Goal: Find specific page/section: Find specific page/section

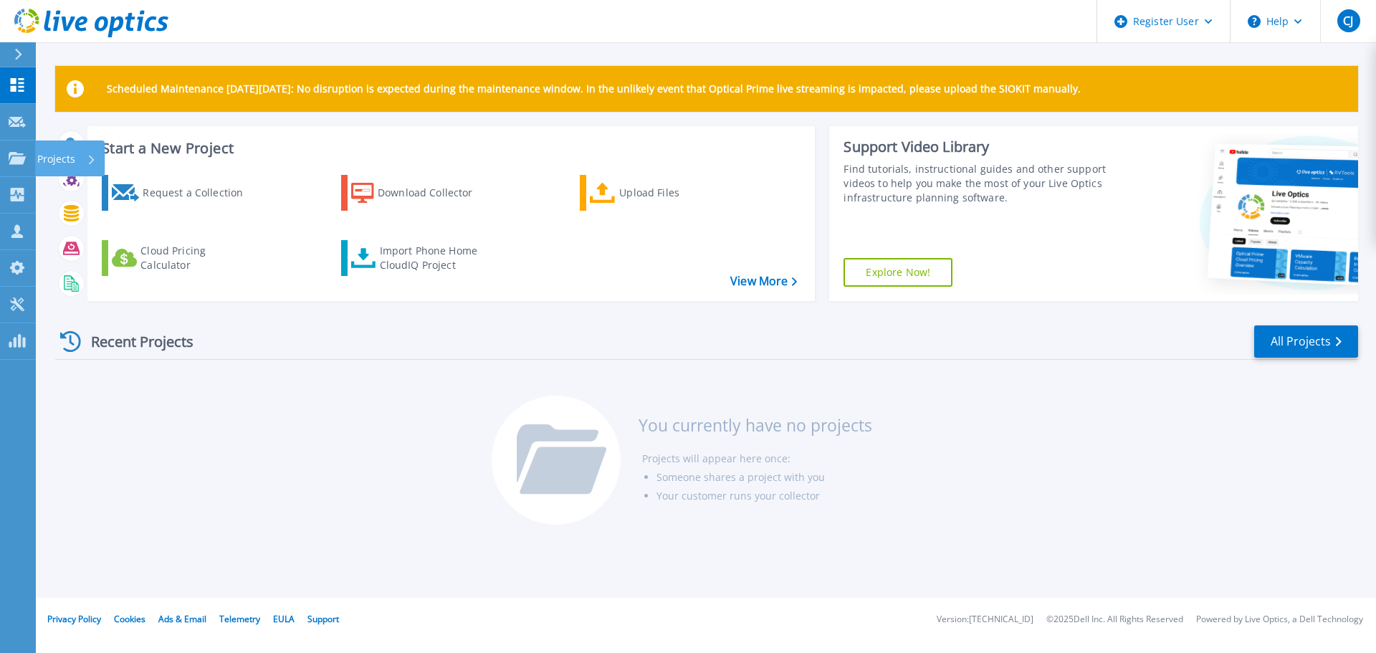
click at [89, 161] on icon at bounding box center [92, 159] width 6 height 9
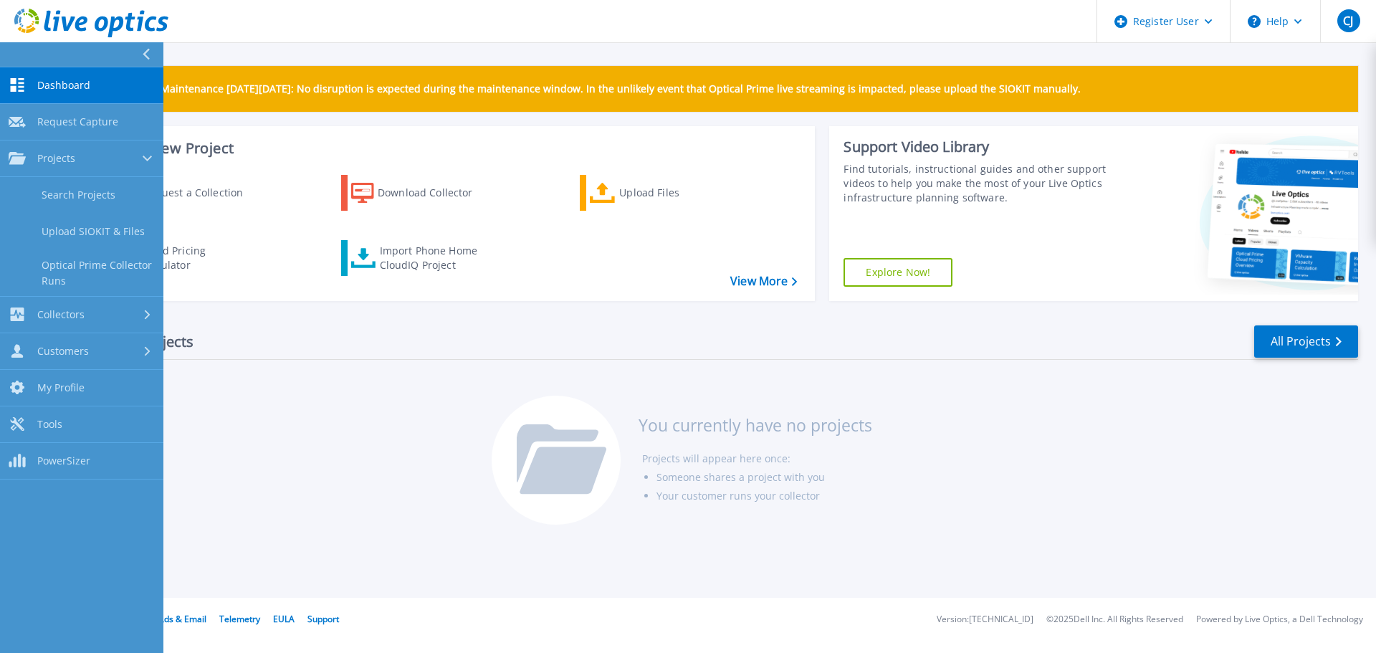
click at [98, 201] on link "Search Projects" at bounding box center [81, 195] width 163 height 37
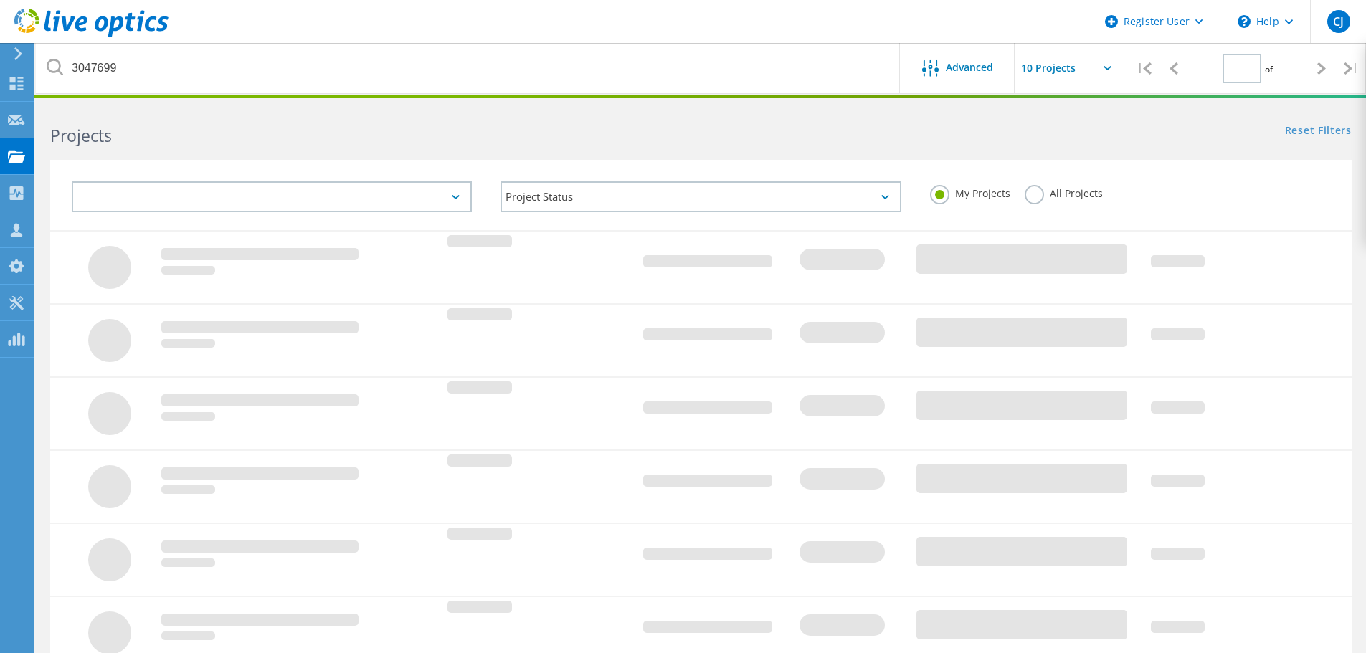
type input "1"
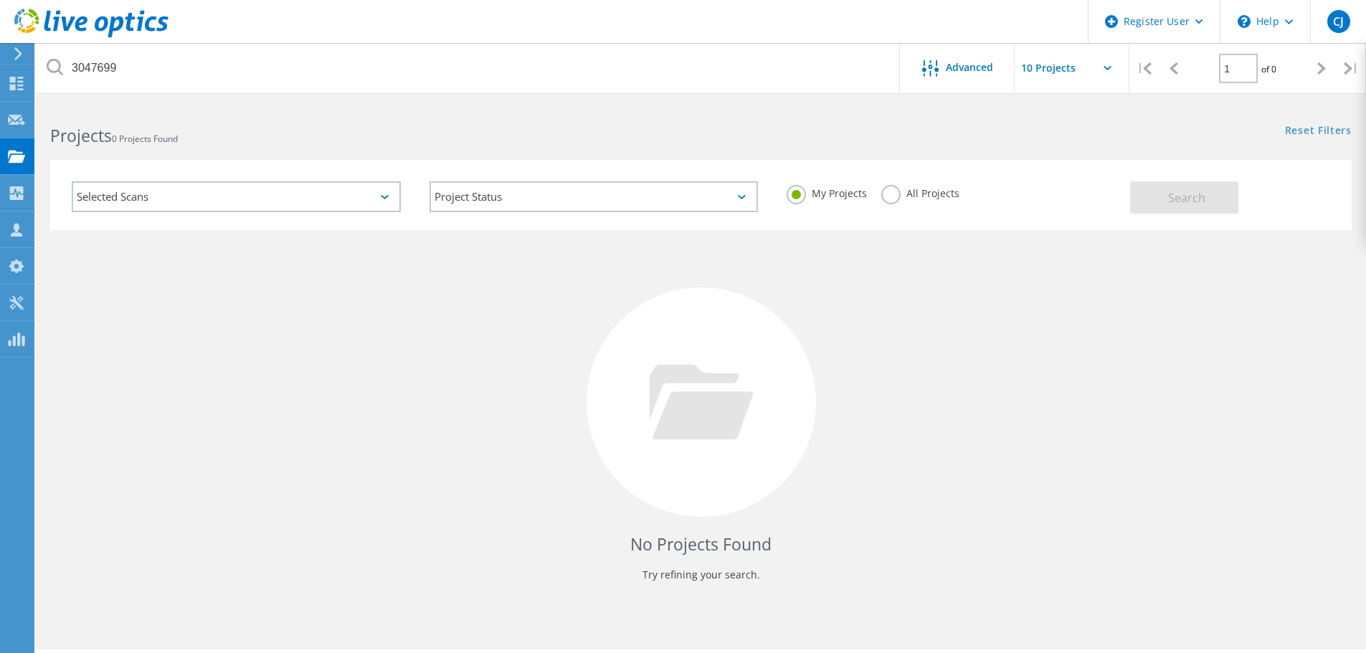
click at [884, 191] on label "All Projects" at bounding box center [920, 192] width 78 height 14
click at [0, 0] on input "All Projects" at bounding box center [0, 0] width 0 height 0
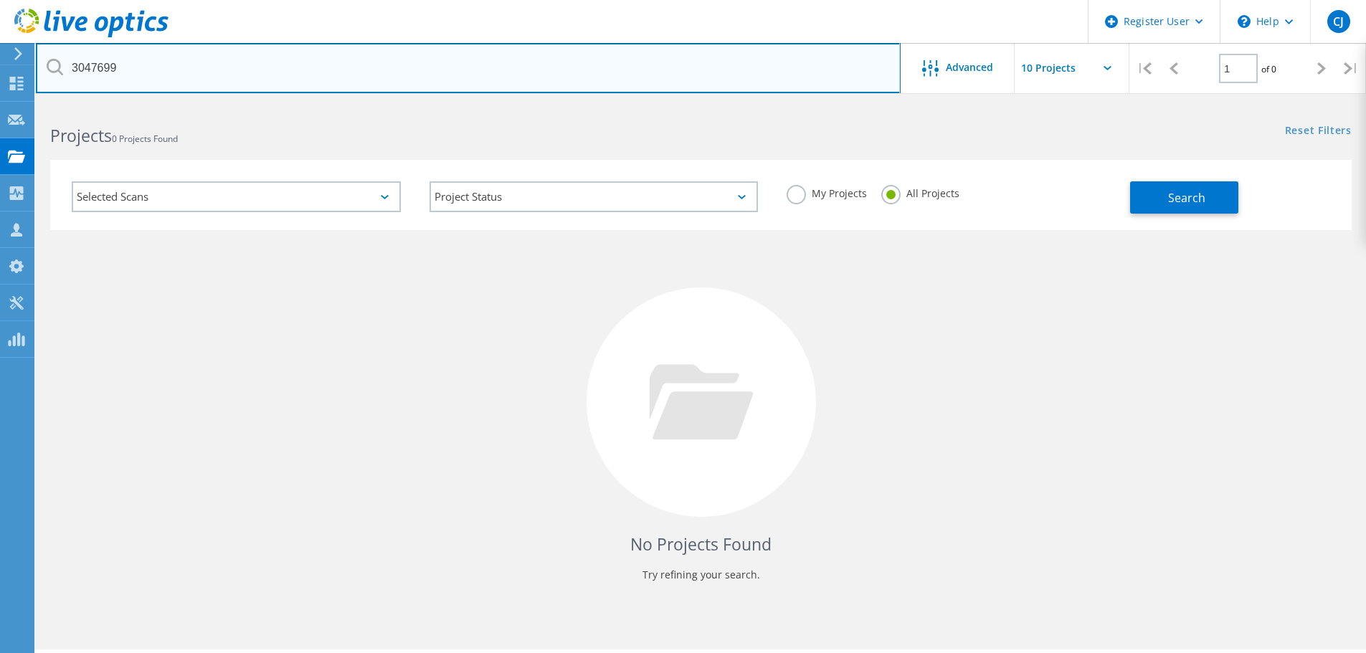
click at [237, 72] on input "3047699" at bounding box center [468, 68] width 865 height 50
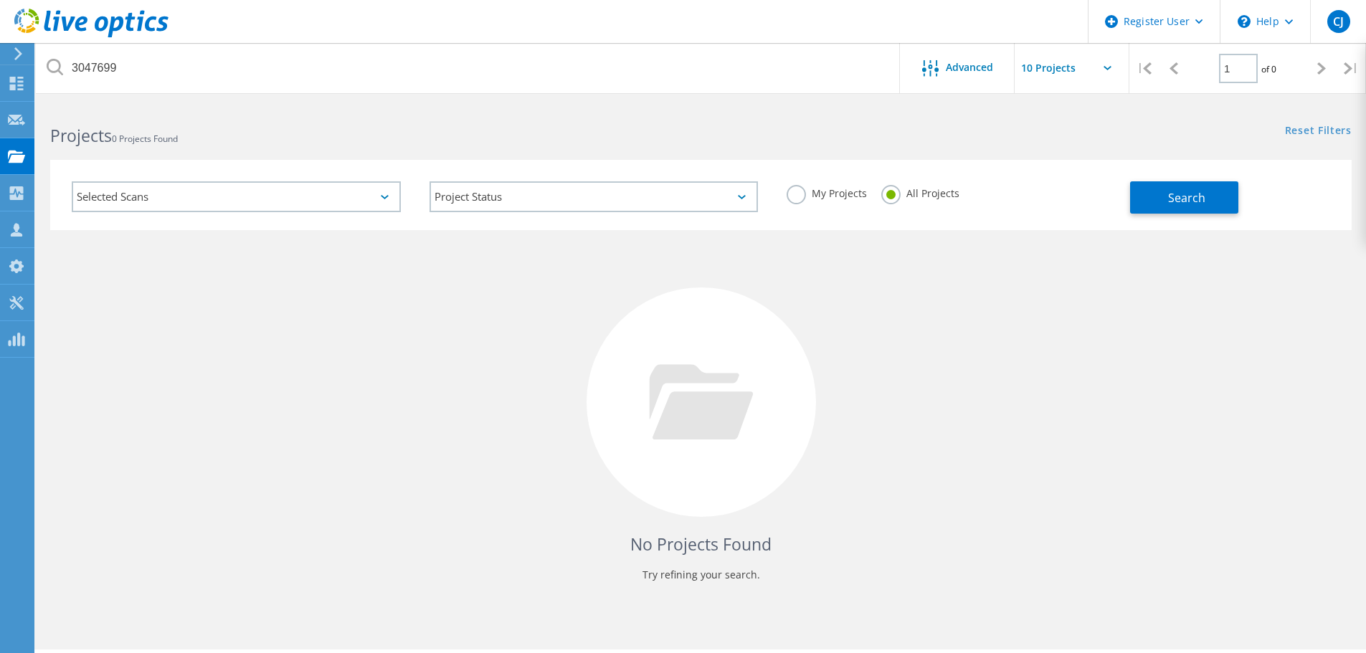
click at [1220, 201] on button "Search" at bounding box center [1184, 197] width 108 height 32
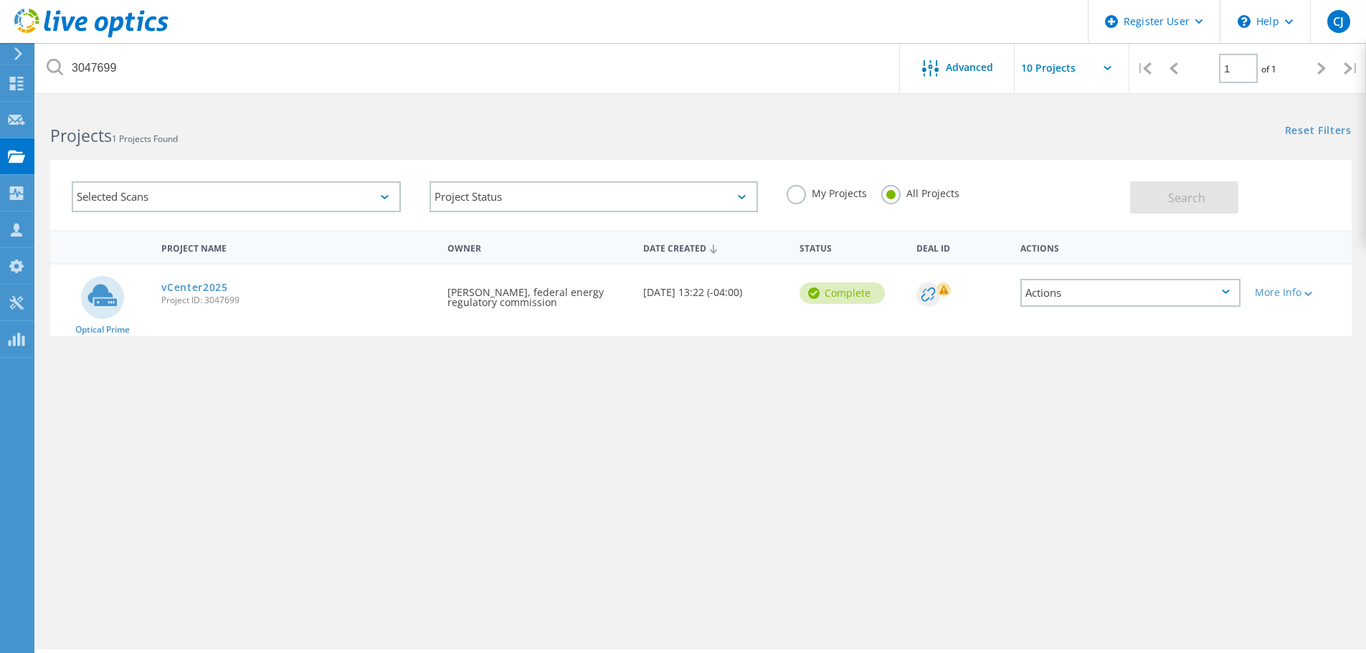
click at [212, 288] on link "vCenter2025" at bounding box center [194, 287] width 67 height 10
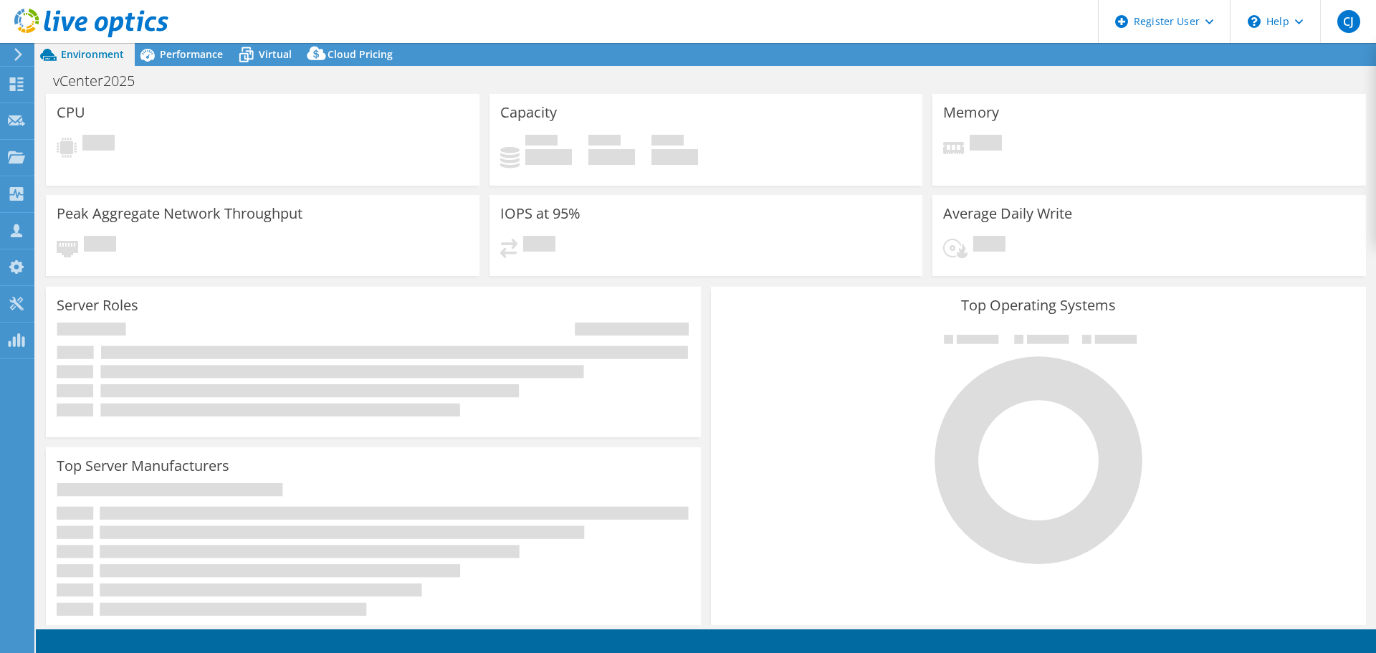
select select "USEast"
select select "USD"
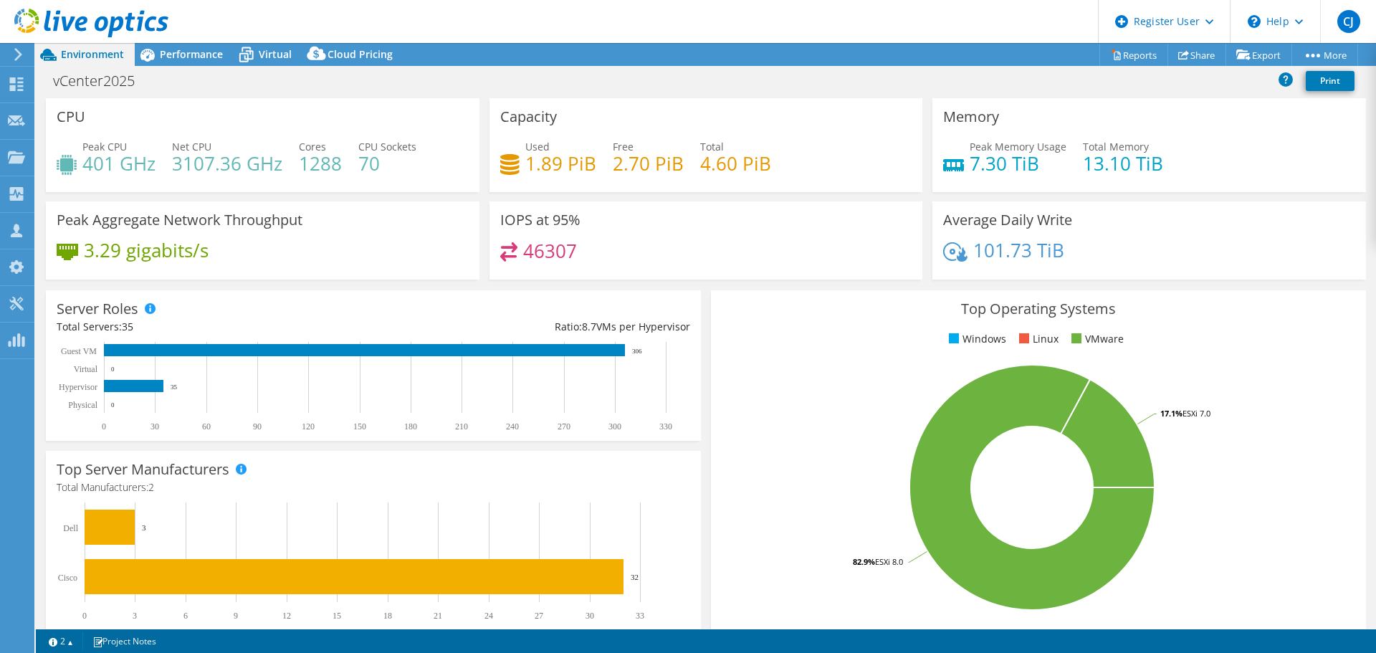
click at [172, 54] on span "Performance" at bounding box center [191, 54] width 63 height 14
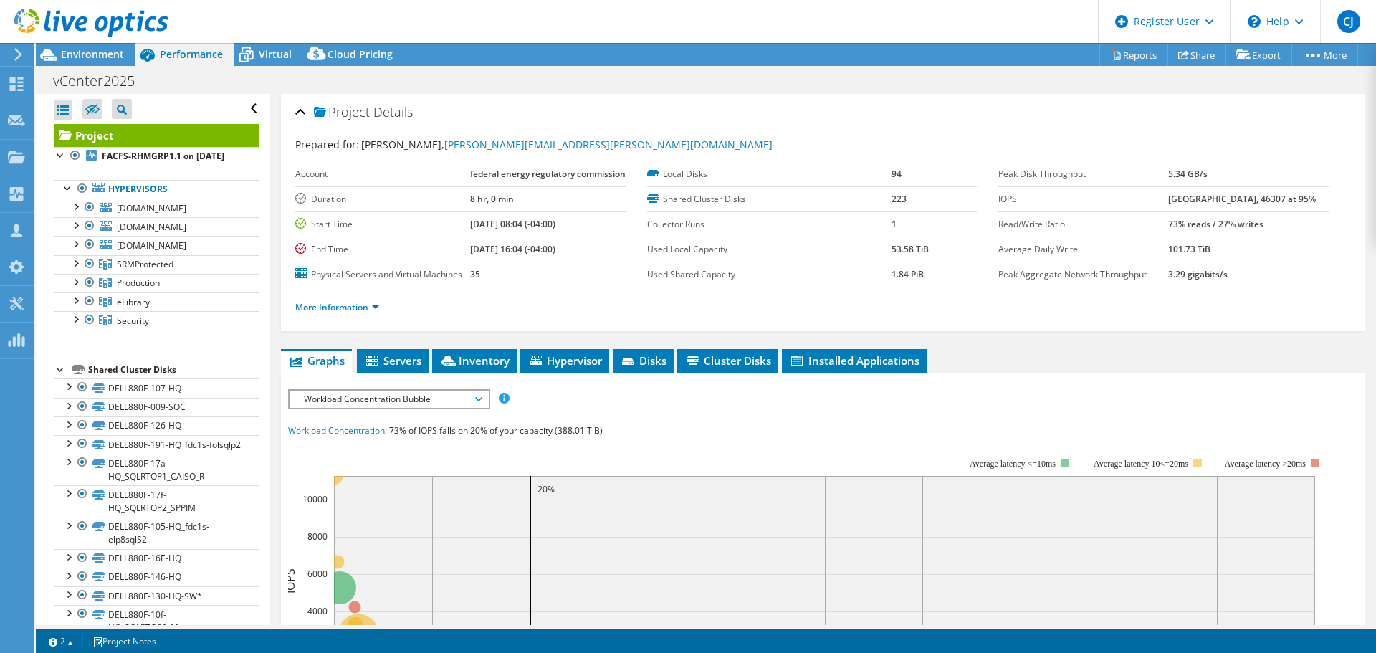
click at [476, 368] on span "Inventory" at bounding box center [474, 360] width 70 height 14
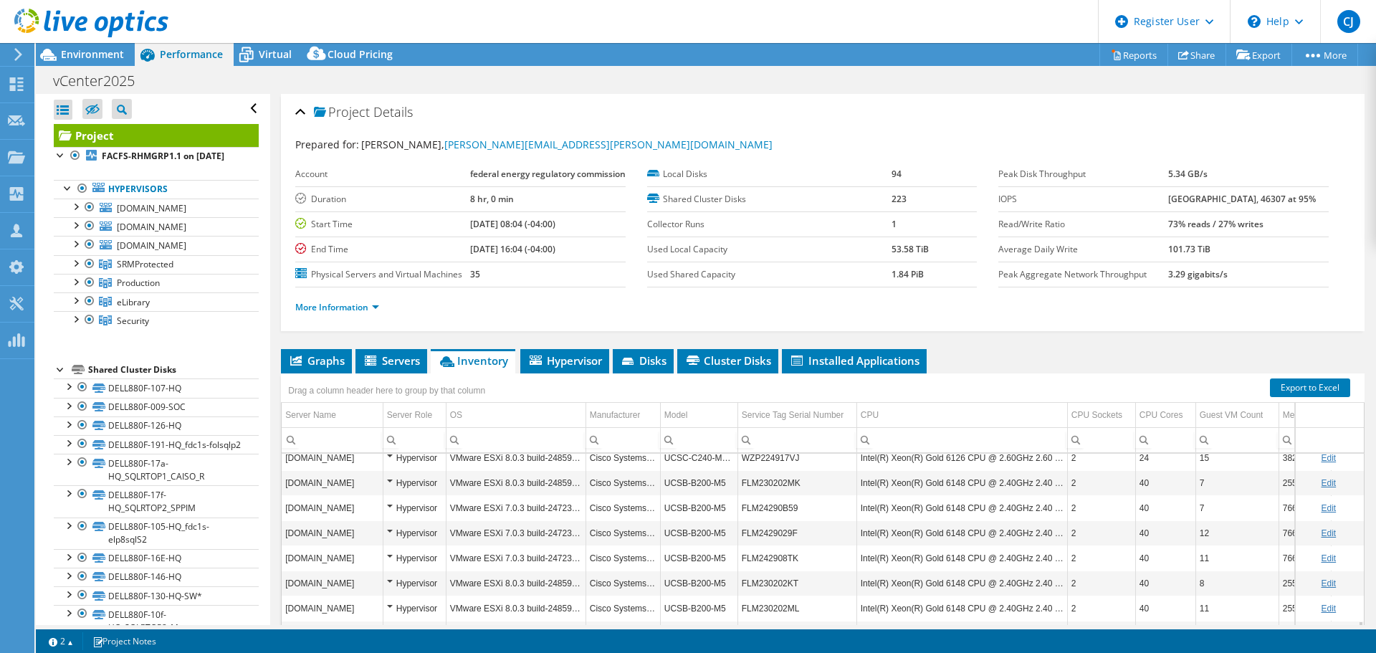
scroll to position [655, 0]
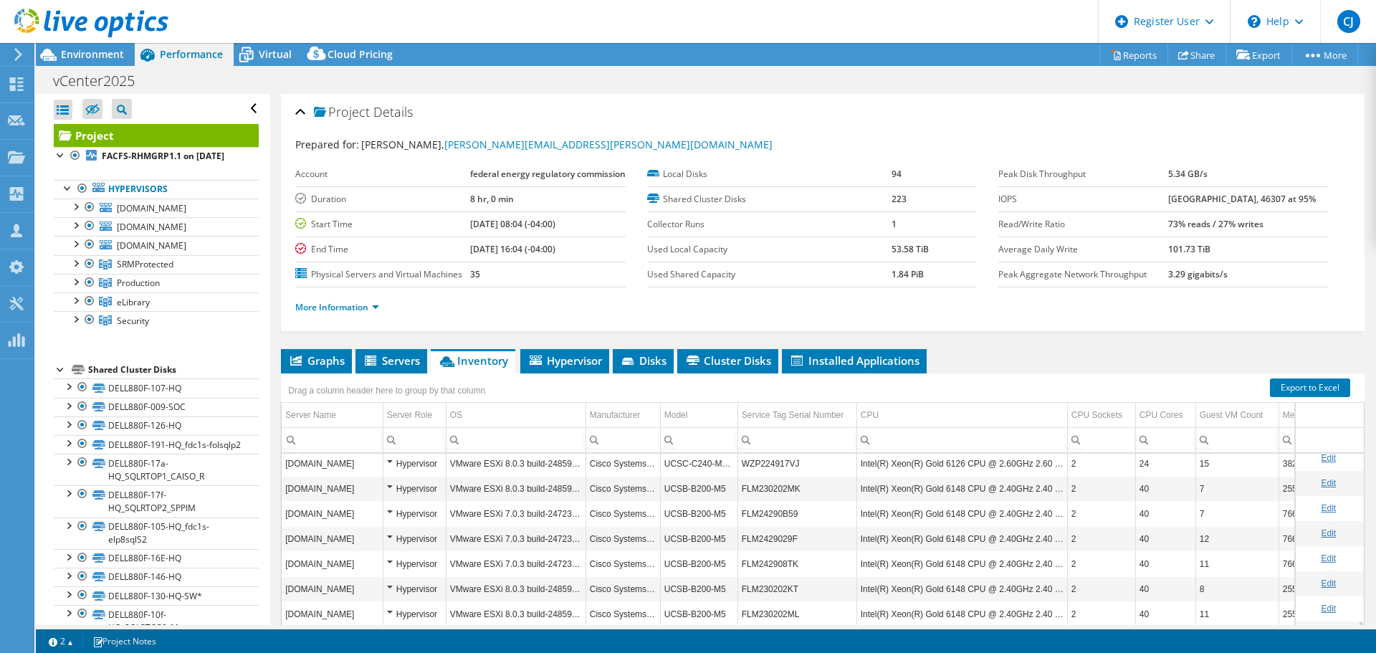
click at [82, 57] on span "Environment" at bounding box center [92, 54] width 63 height 14
